Goal: Information Seeking & Learning: Learn about a topic

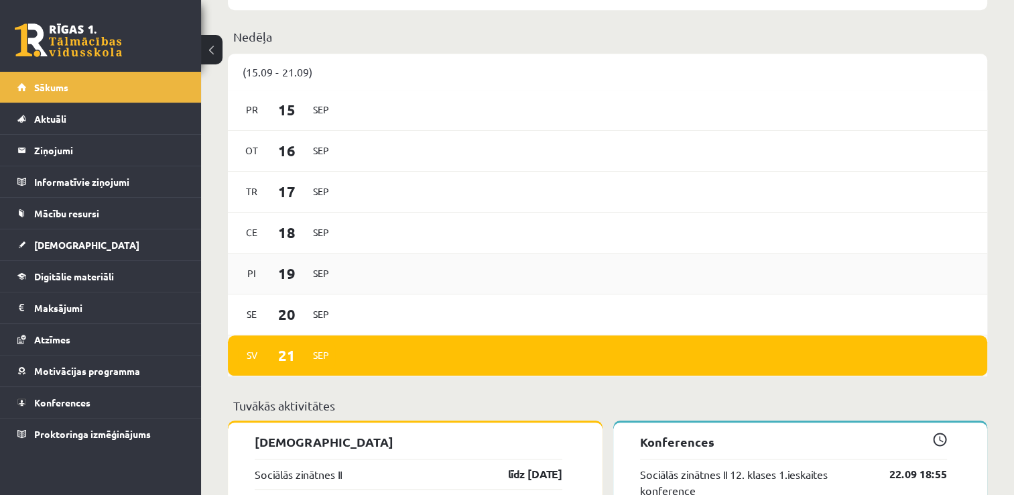
scroll to position [1019, 0]
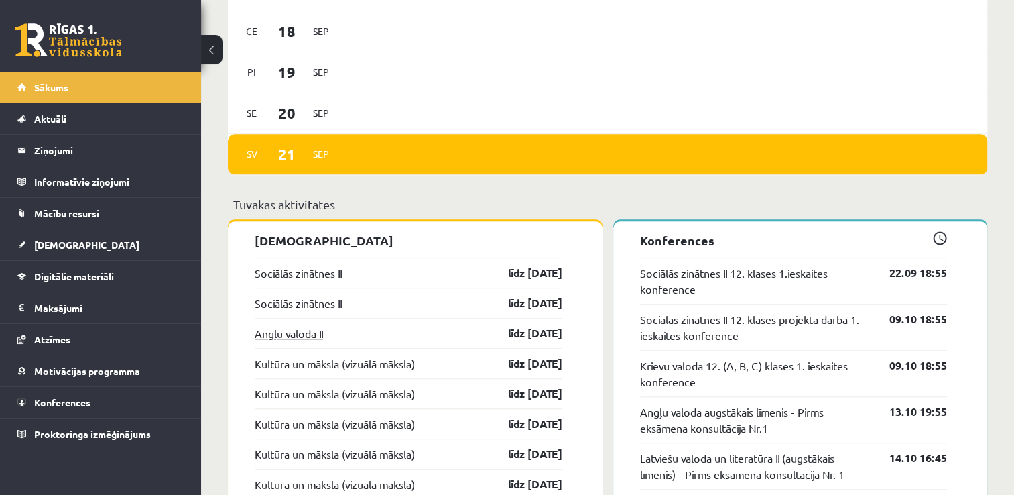
click at [292, 334] on link "Angļu valoda II" at bounding box center [289, 333] width 68 height 16
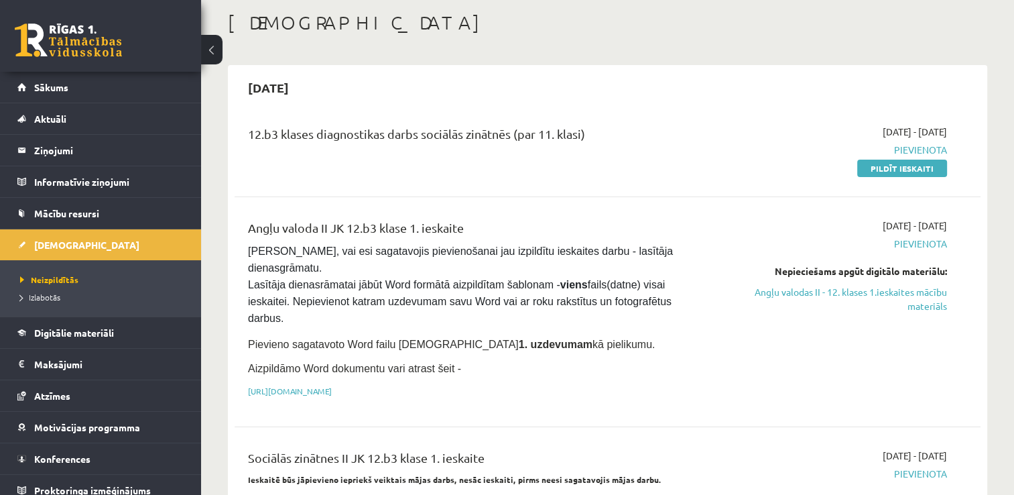
scroll to position [134, 0]
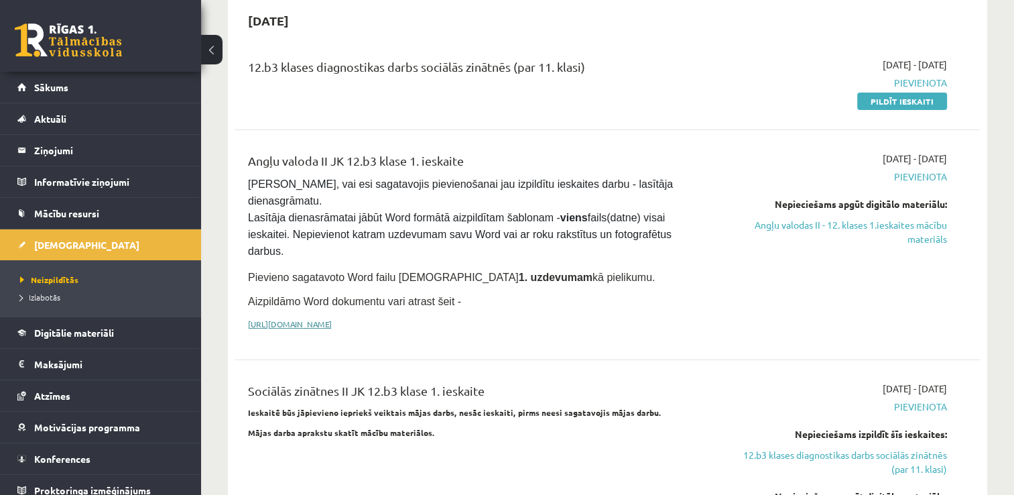
click at [332, 318] on link "[URL][DOMAIN_NAME]" at bounding box center [290, 323] width 84 height 11
click at [930, 234] on link "Angļu valodas II - 12. klases 1.ieskaites mācību materiāls" at bounding box center [837, 232] width 220 height 28
